Goal: Transaction & Acquisition: Subscribe to service/newsletter

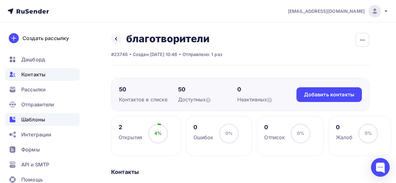
click at [38, 120] on span "Шаблоны" at bounding box center [33, 120] width 24 height 8
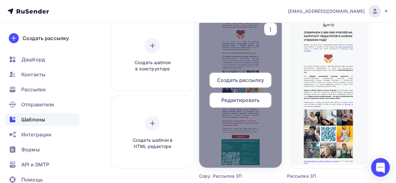
scroll to position [63, 0]
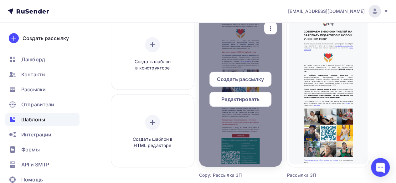
click at [238, 82] on span "Создать рассылку" at bounding box center [240, 79] width 47 height 8
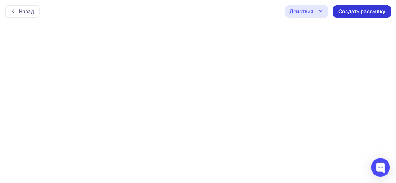
click at [344, 16] on div "Создать рассылку" at bounding box center [362, 11] width 58 height 12
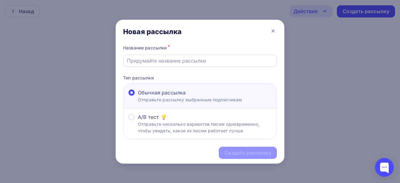
click at [188, 63] on input "text" at bounding box center [200, 61] width 147 height 8
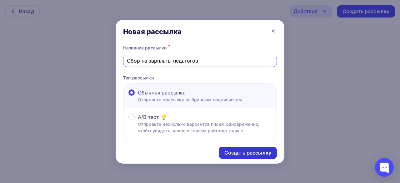
type input "Сбор на зарплаты педагогов"
click at [228, 151] on div "Создать рассылку" at bounding box center [248, 152] width 47 height 7
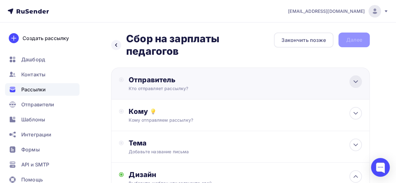
click at [359, 75] on div at bounding box center [355, 81] width 13 height 13
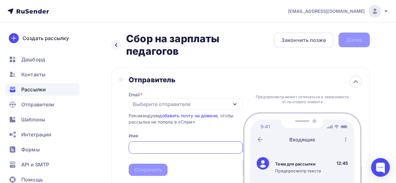
click at [175, 100] on div "Выберите отправителя" at bounding box center [162, 104] width 58 height 8
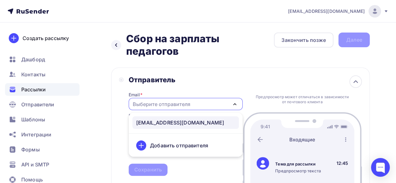
click at [171, 119] on div "[EMAIL_ADDRESS][DOMAIN_NAME]" at bounding box center [180, 123] width 88 height 8
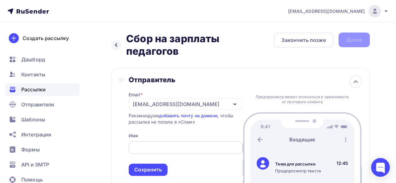
click at [155, 144] on input "text" at bounding box center [185, 148] width 107 height 8
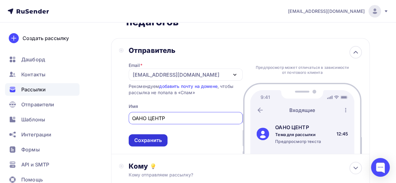
type input "ОАНО ЦЕНТР"
click at [150, 137] on div "Сохранить" at bounding box center [148, 140] width 28 height 7
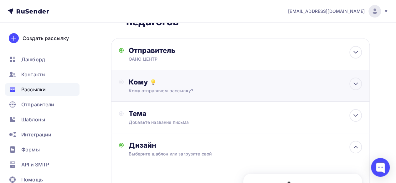
click at [211, 78] on div "Кому" at bounding box center [245, 82] width 233 height 9
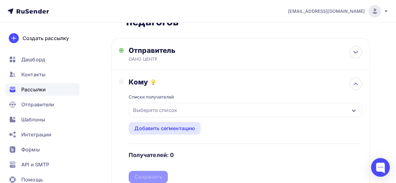
click at [187, 103] on div "Выберите список" at bounding box center [245, 110] width 232 height 14
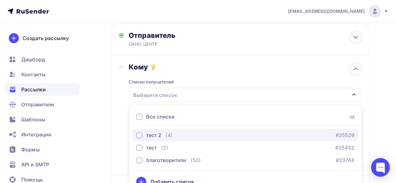
click at [141, 132] on div "button" at bounding box center [139, 135] width 6 height 6
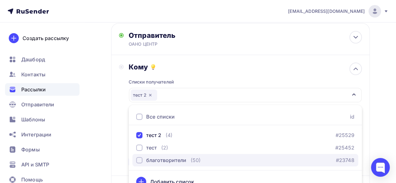
click at [140, 156] on div "благотворители" at bounding box center [161, 160] width 50 height 8
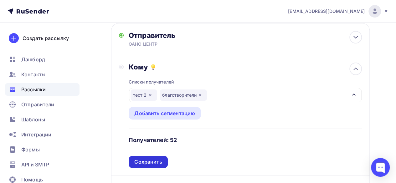
click at [148, 158] on div "Сохранить" at bounding box center [148, 161] width 28 height 7
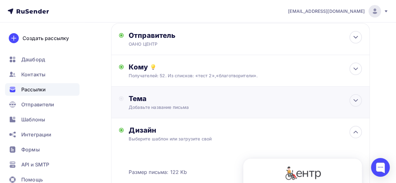
click at [163, 104] on div "Добавьте название письма" at bounding box center [184, 107] width 111 height 6
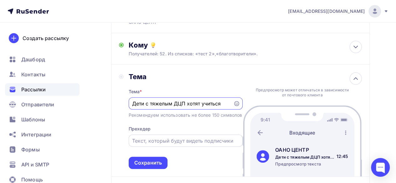
scroll to position [76, 0]
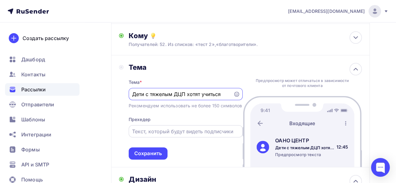
type input "Дети с тяжелым ДЦП хотят учиться"
click at [169, 134] on div at bounding box center [186, 131] width 114 height 12
click at [167, 131] on input "text" at bounding box center [185, 132] width 107 height 8
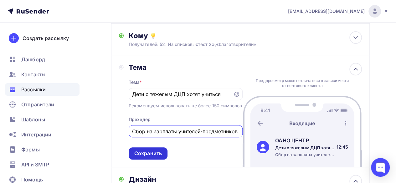
type input "Сбор на зарплаты учителей-предметников"
click at [160, 151] on div "Сохранить" at bounding box center [148, 153] width 28 height 7
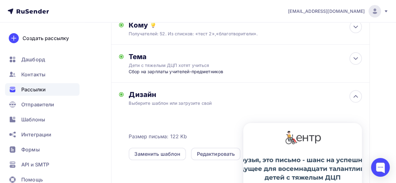
scroll to position [0, 0]
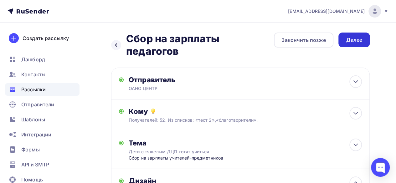
click at [349, 42] on div "Далее" at bounding box center [354, 39] width 16 height 7
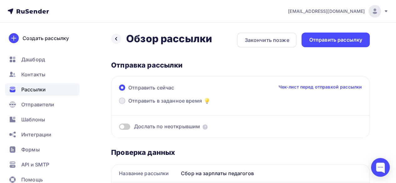
click at [126, 99] on label "Отправить в заданное время" at bounding box center [165, 101] width 92 height 9
click at [128, 104] on input "Отправить в заданное время" at bounding box center [128, 104] width 0 height 0
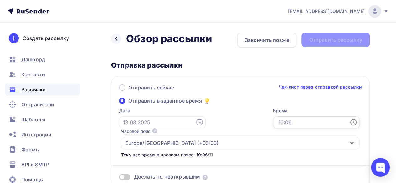
drag, startPoint x: 292, startPoint y: 120, endPoint x: 295, endPoint y: 121, distance: 3.3
click at [288, 120] on input "text" at bounding box center [316, 122] width 87 height 12
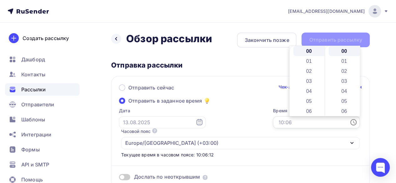
click at [295, 121] on input "text" at bounding box center [316, 122] width 87 height 12
click at [308, 105] on li "18" at bounding box center [309, 106] width 32 height 10
type input "18:00"
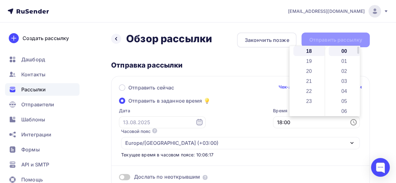
click at [347, 53] on li "00" at bounding box center [344, 51] width 32 height 10
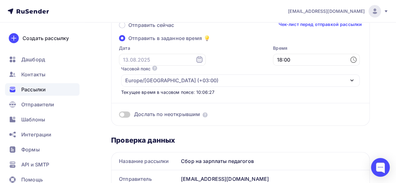
click at [125, 115] on span at bounding box center [124, 114] width 11 height 6
click at [119, 115] on input "checkbox" at bounding box center [119, 115] width 0 height 0
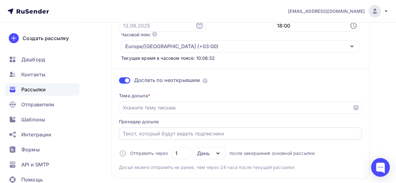
scroll to position [94, 0]
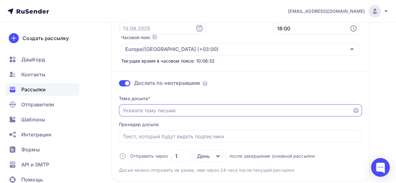
click at [159, 110] on input "Отправить в заданное время" at bounding box center [236, 111] width 226 height 8
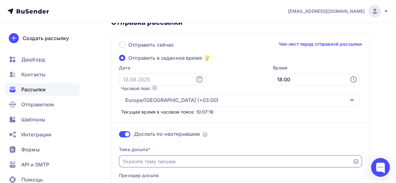
scroll to position [125, 0]
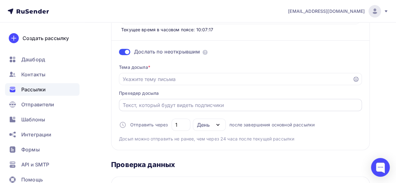
click at [198, 109] on div at bounding box center [240, 105] width 243 height 12
click at [137, 106] on input "Отправить в заданное время" at bounding box center [241, 105] width 236 height 8
type input "Собираем на зарплаты учителей"
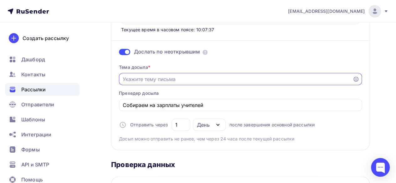
click at [131, 80] on input "Отправить в заданное время" at bounding box center [236, 79] width 226 height 8
type input "Т"
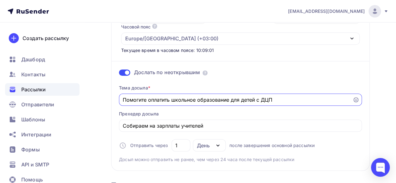
scroll to position [0, 0]
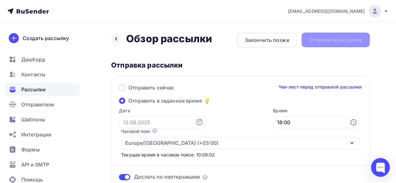
type input "Помогите оплатить школьное образование для детей с ДЦП"
click at [328, 40] on div "Назад Обзор рассылки Обзор рассылки Закончить позже Отправить рассылку" at bounding box center [240, 40] width 258 height 15
click at [195, 124] on icon at bounding box center [199, 123] width 8 height 8
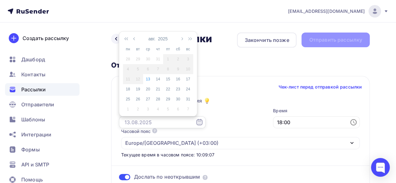
click at [166, 122] on input "text" at bounding box center [162, 122] width 87 height 12
click at [149, 78] on div "13" at bounding box center [148, 79] width 10 height 6
type input "[DATE]"
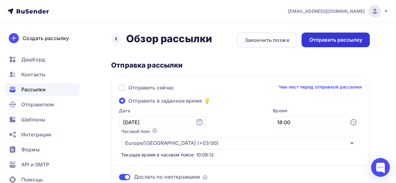
click at [331, 39] on div "Отправить рассылку" at bounding box center [335, 39] width 53 height 7
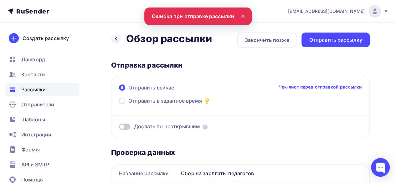
click at [241, 18] on icon at bounding box center [243, 17] width 8 height 8
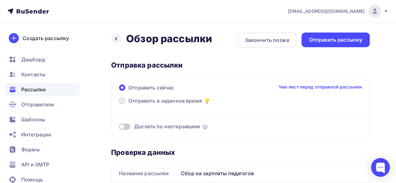
click at [122, 100] on span at bounding box center [122, 101] width 6 height 6
click at [128, 104] on input "Отправить в заданное время" at bounding box center [128, 104] width 0 height 0
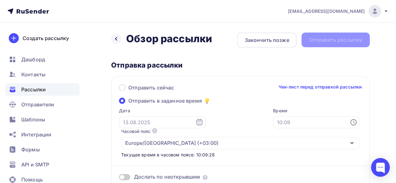
click at [124, 102] on span at bounding box center [122, 101] width 6 height 6
click at [128, 104] on input "Отправить в заданное время" at bounding box center [128, 104] width 0 height 0
click at [172, 124] on input "text" at bounding box center [162, 122] width 87 height 12
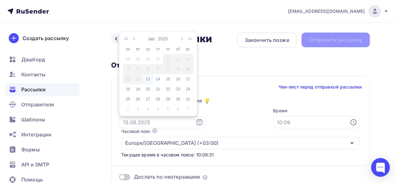
click at [149, 80] on div "13" at bounding box center [148, 79] width 10 height 6
type input "[DATE]"
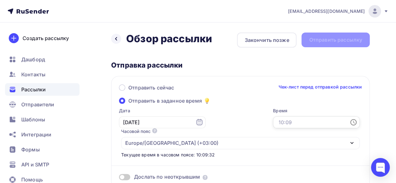
click at [295, 125] on input "text" at bounding box center [316, 122] width 87 height 12
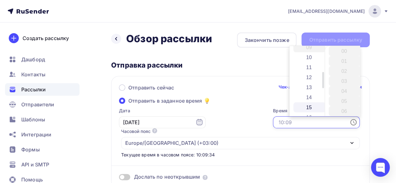
scroll to position [125, 0]
click at [312, 105] on li "18" at bounding box center [309, 106] width 32 height 10
type input "18:00"
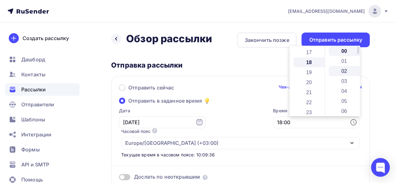
scroll to position [180, 0]
click at [342, 53] on li "00" at bounding box center [344, 51] width 32 height 10
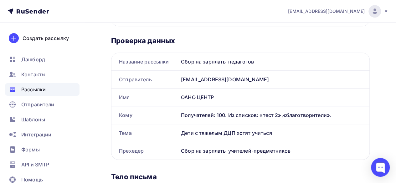
scroll to position [94, 0]
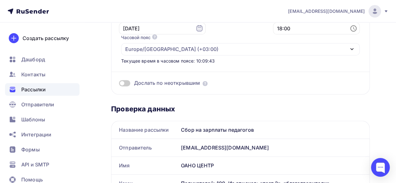
click at [121, 84] on span at bounding box center [124, 83] width 11 height 6
click at [119, 84] on input "checkbox" at bounding box center [119, 84] width 0 height 0
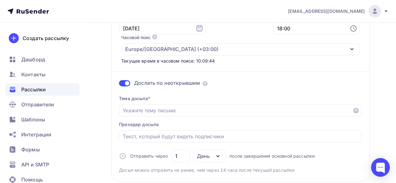
click at [124, 84] on span at bounding box center [124, 83] width 11 height 6
click at [119, 84] on input "checkbox" at bounding box center [119, 84] width 0 height 0
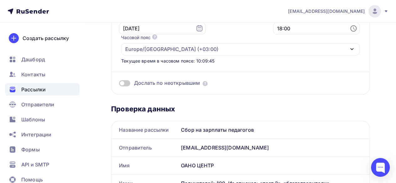
click at [124, 84] on span at bounding box center [124, 83] width 11 height 6
click at [119, 84] on input "checkbox" at bounding box center [119, 84] width 0 height 0
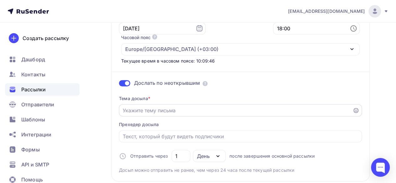
click at [143, 111] on input "Отправить в заданное время" at bounding box center [236, 111] width 226 height 8
type input "С"
type input "Ш"
type input "П"
type input "Ш"
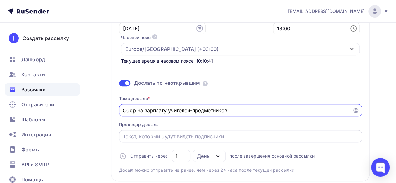
type input "Сбор на зарплату учителей-предметников"
click at [135, 133] on input "Отправить в заданное время" at bounding box center [241, 137] width 236 height 8
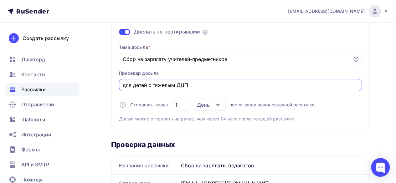
scroll to position [156, 0]
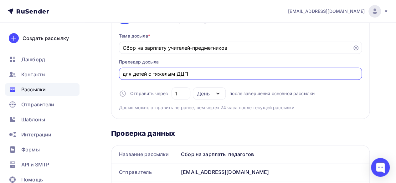
drag, startPoint x: 191, startPoint y: 75, endPoint x: 123, endPoint y: 70, distance: 68.4
click at [123, 70] on input "для детей с тяжелым ДЦП" at bounding box center [241, 74] width 236 height 8
type input "бесплатного образовательного центра для детей с ДЦП"
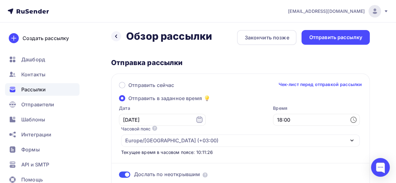
scroll to position [0, 0]
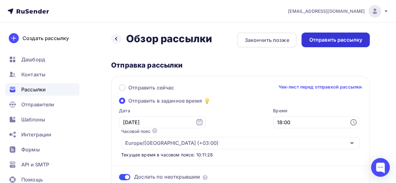
click at [332, 41] on div "Отправить рассылку" at bounding box center [335, 39] width 53 height 7
